Goal: Navigation & Orientation: Find specific page/section

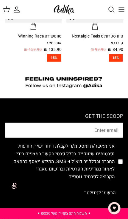
scroll to position [566, 0]
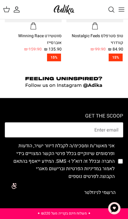
click at [122, 12] on icon "Toggle menu" at bounding box center [121, 9] width 7 height 7
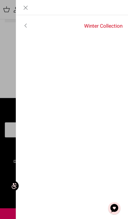
click at [49, 26] on link "Winter Collection" at bounding box center [81, 26] width 93 height 15
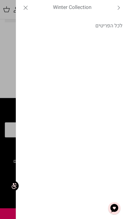
click at [95, 26] on link "לכל הפריטים" at bounding box center [72, 25] width 112 height 15
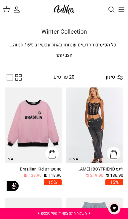
click at [123, 8] on line "Toggle menu" at bounding box center [121, 8] width 5 height 0
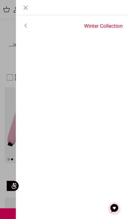
click at [7, 26] on link "Toggle menu" at bounding box center [64, 109] width 128 height 219
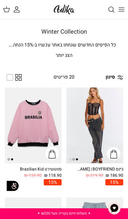
click at [60, 13] on img at bounding box center [64, 9] width 24 height 13
